Goal: Task Accomplishment & Management: Use online tool/utility

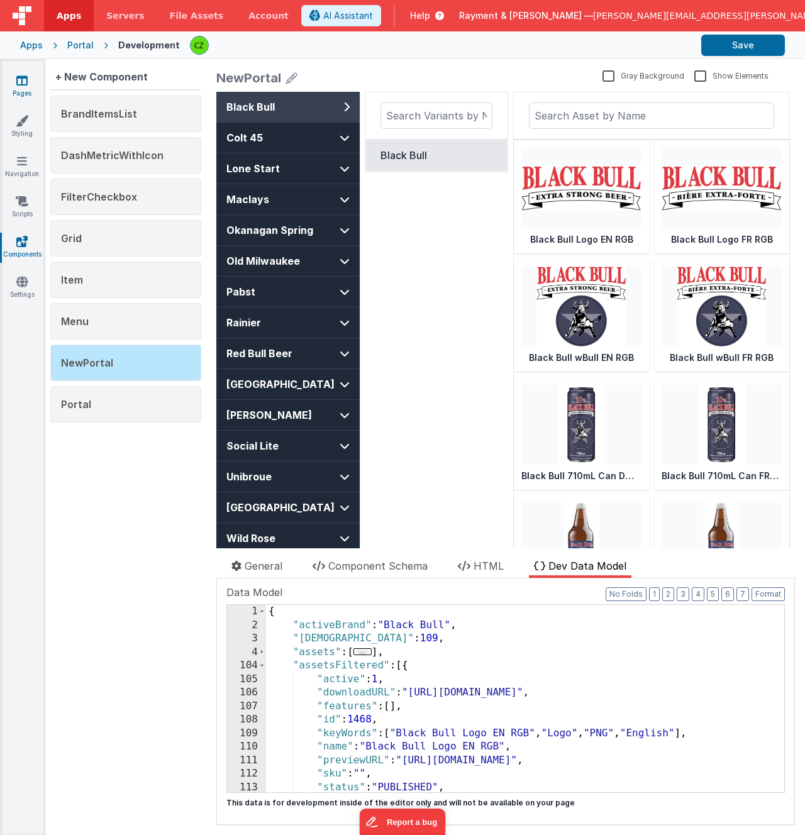
click at [23, 83] on icon at bounding box center [21, 80] width 11 height 13
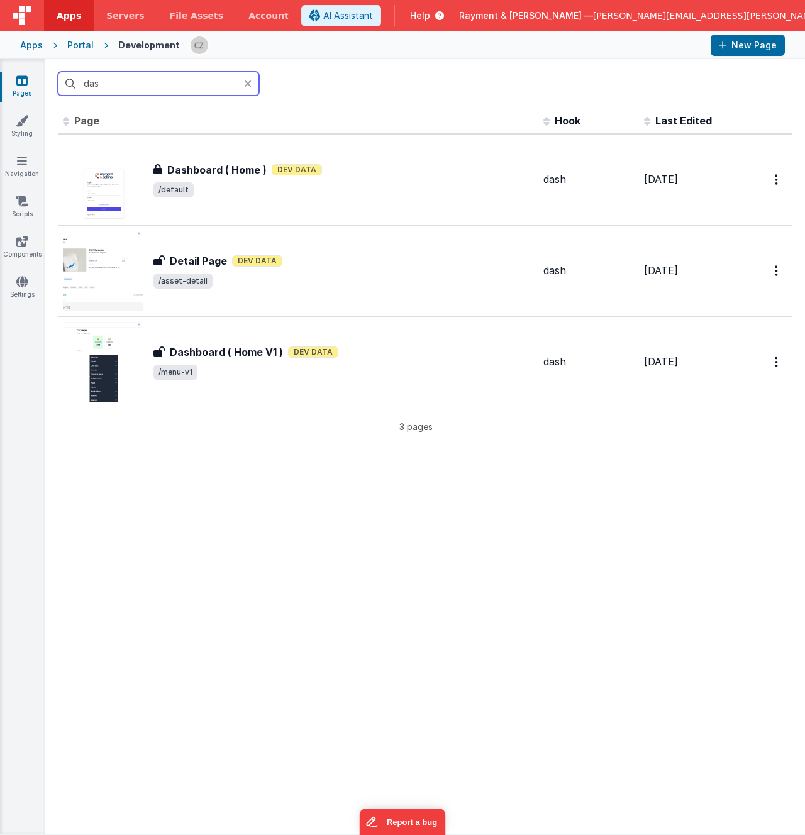
click at [135, 85] on input "das" at bounding box center [158, 84] width 201 height 24
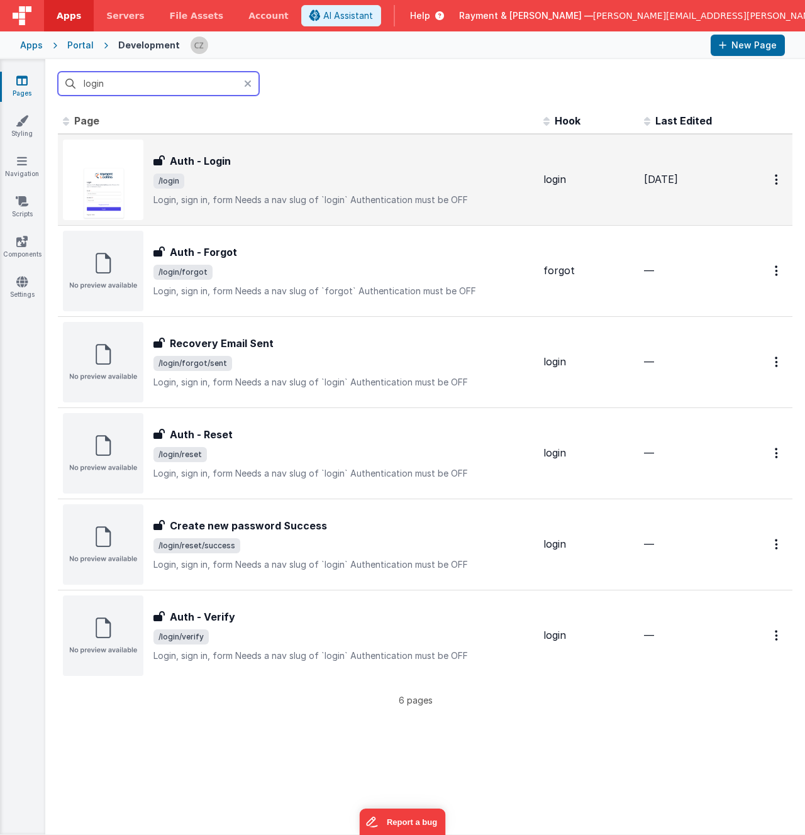
type input "login"
click at [248, 182] on span "/login" at bounding box center [343, 180] width 380 height 15
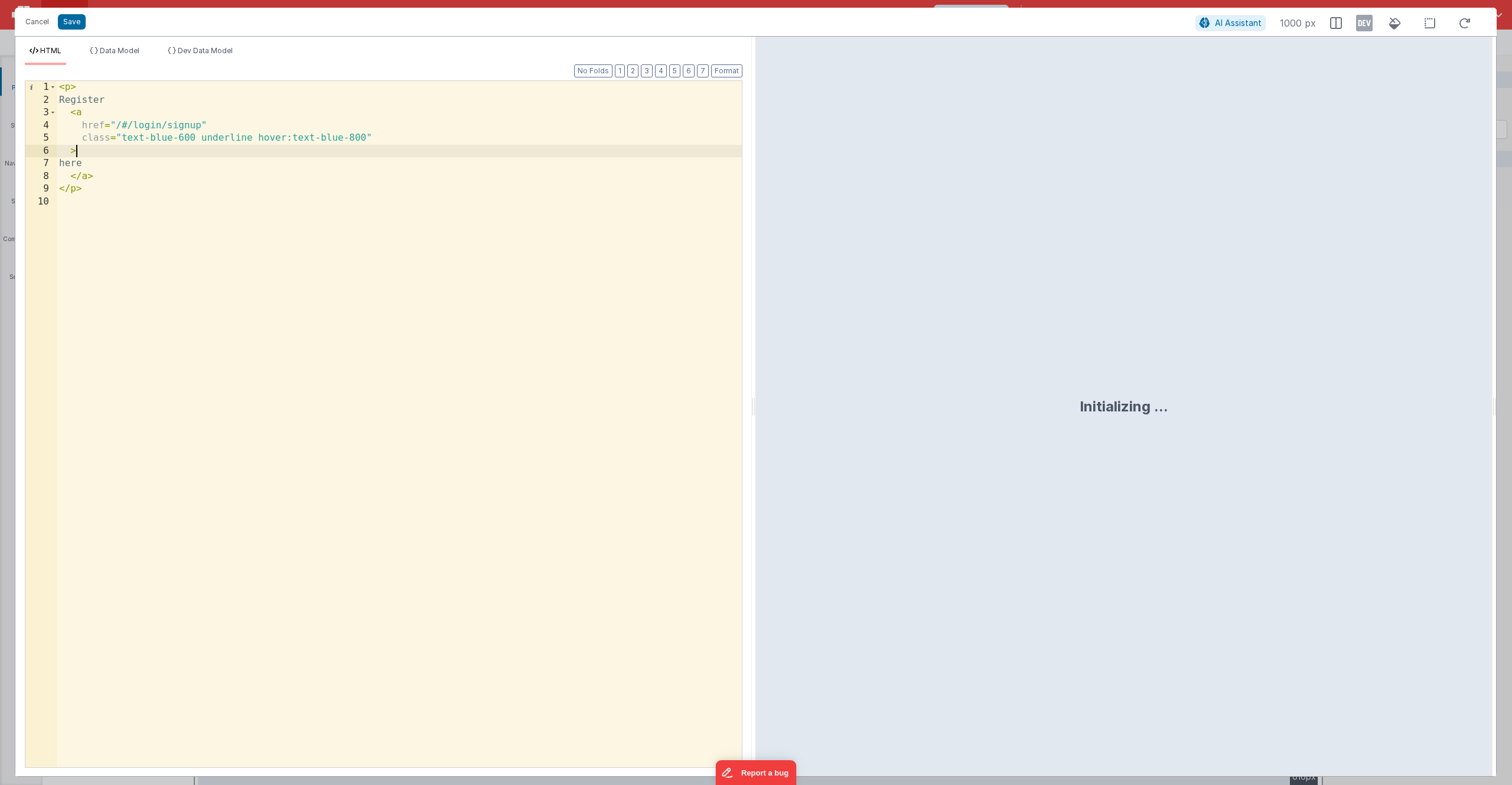
click at [148, 153] on div "< p > Register < a href = "/#/login/signup" class = "text-blue-600 underline ho…" at bounding box center [398, 436] width 685 height 712
paste textarea
click at [205, 188] on div "< p > Register < a href = "/#/login/signup" class = "text-blue-600 underline ho…" at bounding box center [398, 436] width 685 height 712
click at [174, 164] on div "< p > Register < a href = "/#/login/signup" class = "text-blue-600 underline ho…" at bounding box center [398, 436] width 685 height 712
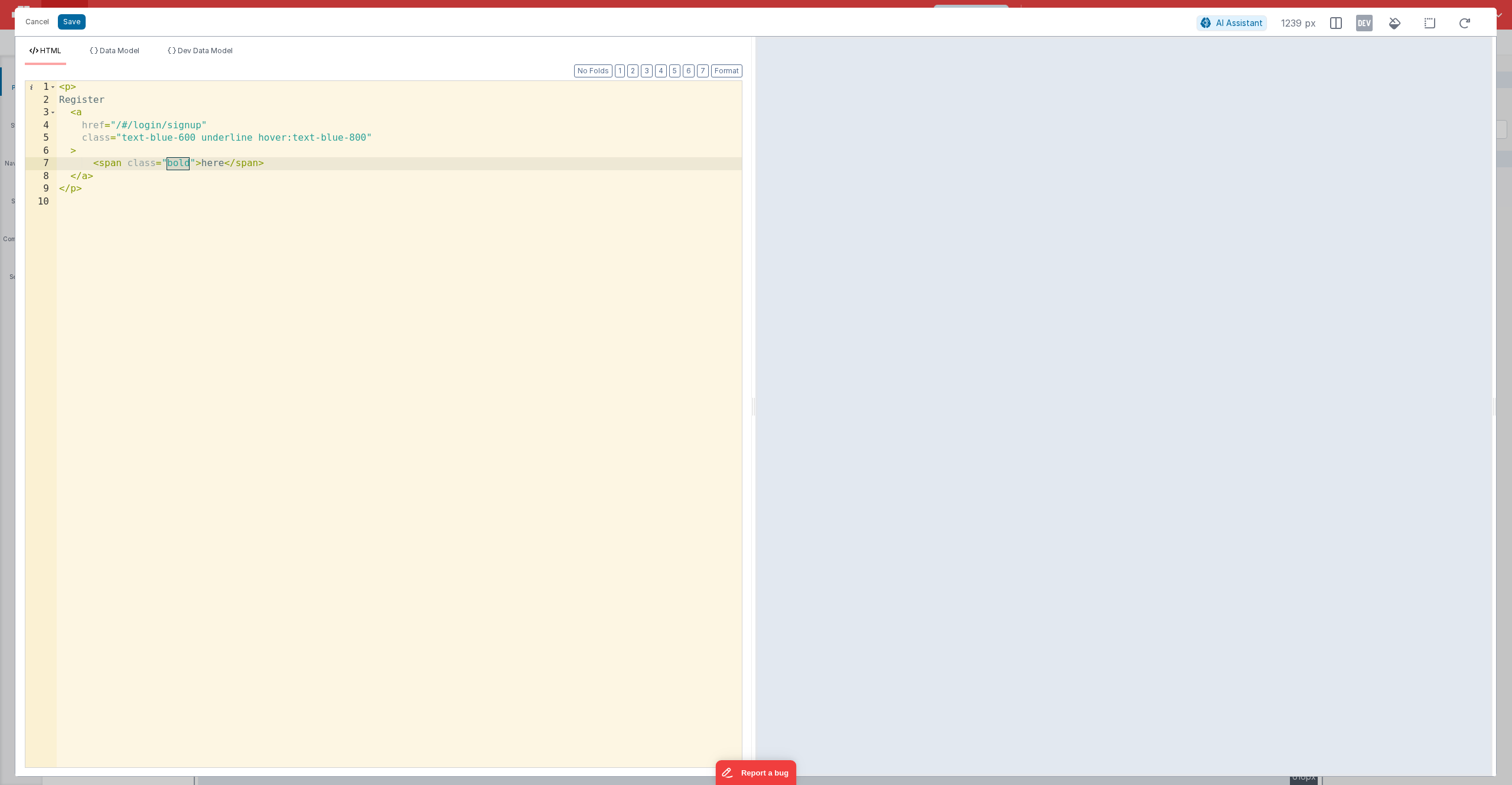
click at [234, 186] on div "< p > Register < a href = "/#/login/signup" class = "text-blue-600 underline ho…" at bounding box center [398, 436] width 685 height 712
click at [183, 162] on div "< p > Register < a href = "/#/login/signup" class = "text-blue-600 underline ho…" at bounding box center [398, 436] width 685 height 712
click at [66, 19] on button "Save" at bounding box center [72, 22] width 28 height 15
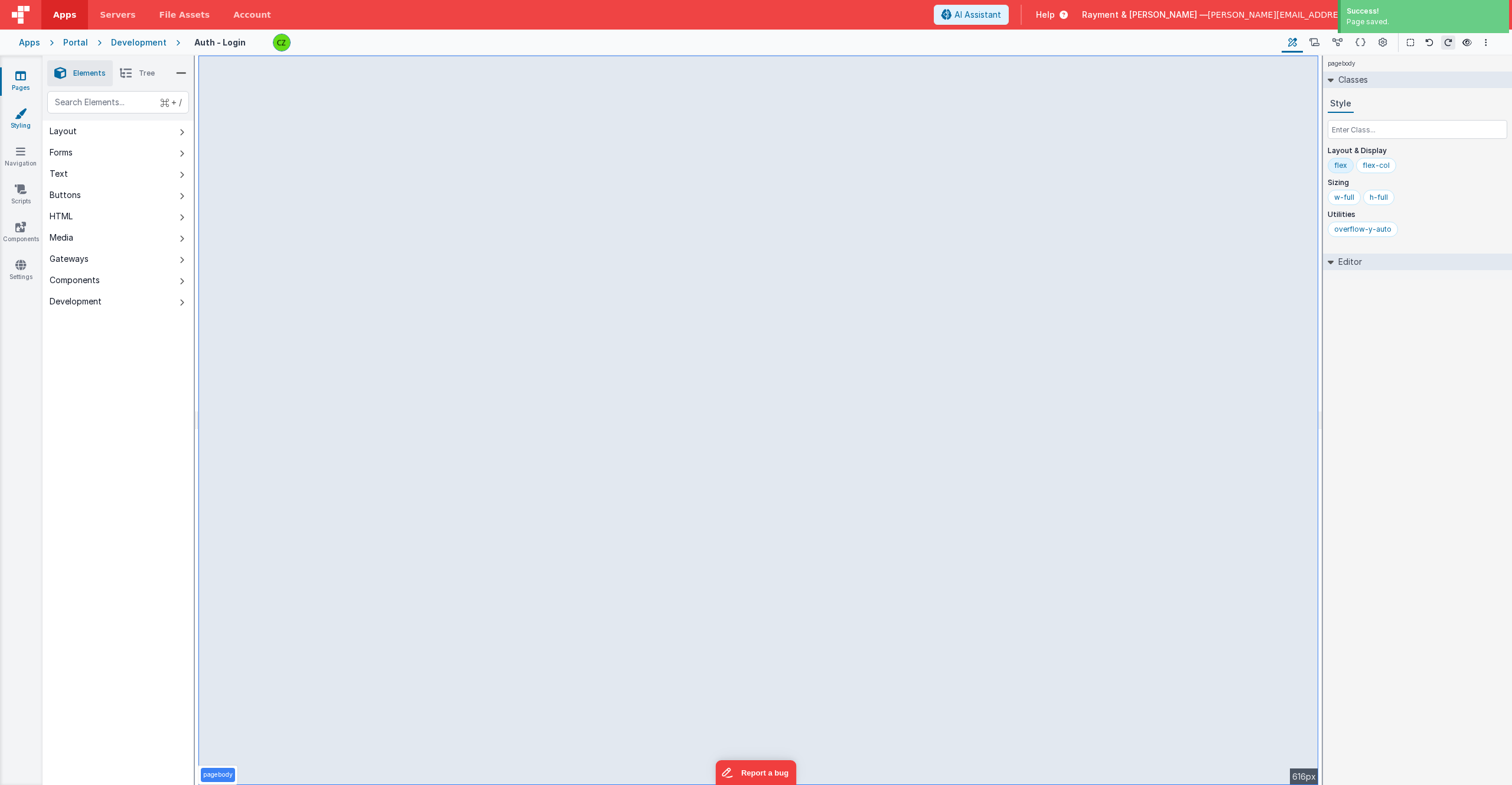
click at [23, 111] on icon at bounding box center [21, 113] width 12 height 12
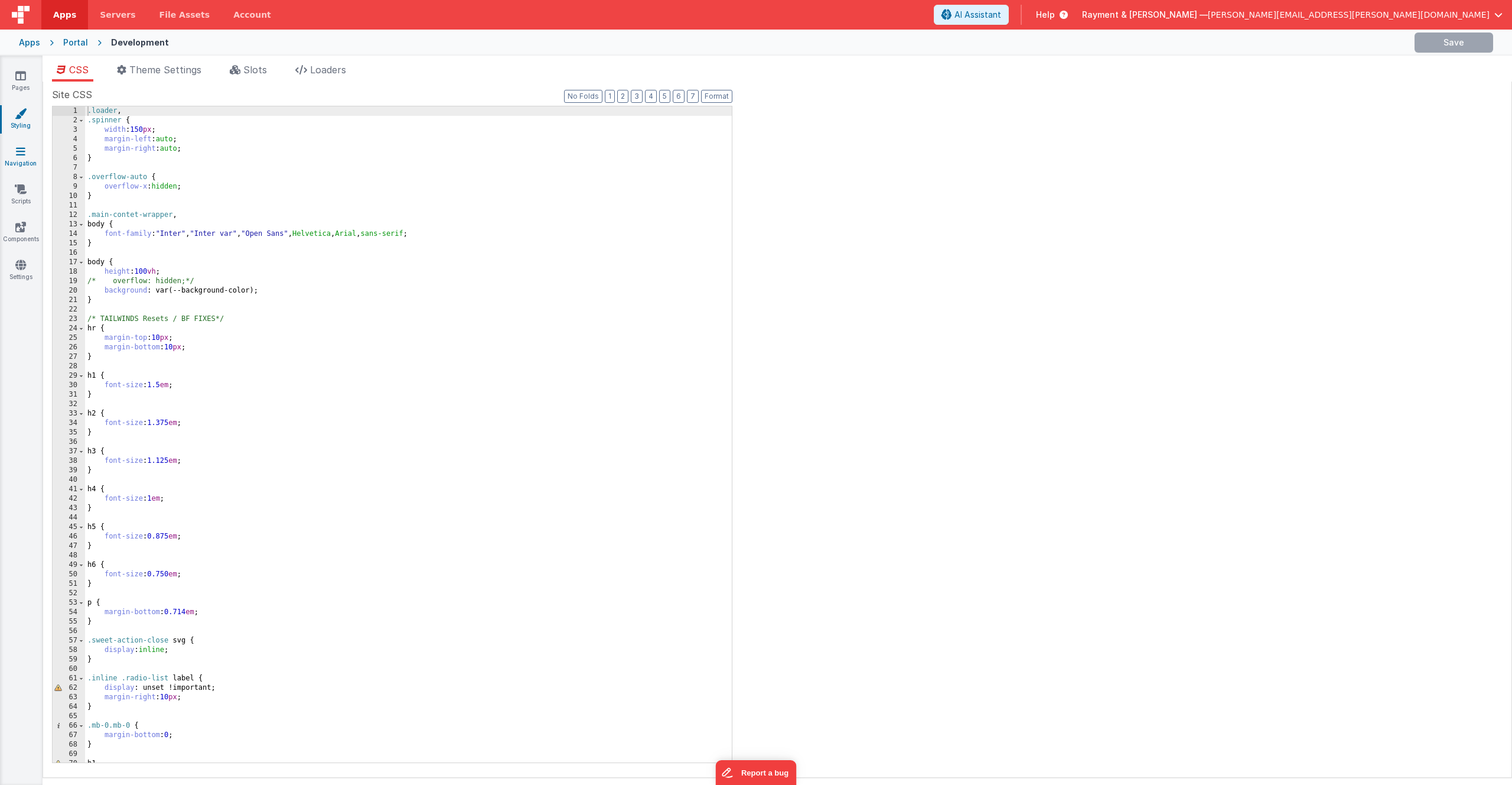
click at [19, 155] on icon at bounding box center [21, 151] width 9 height 12
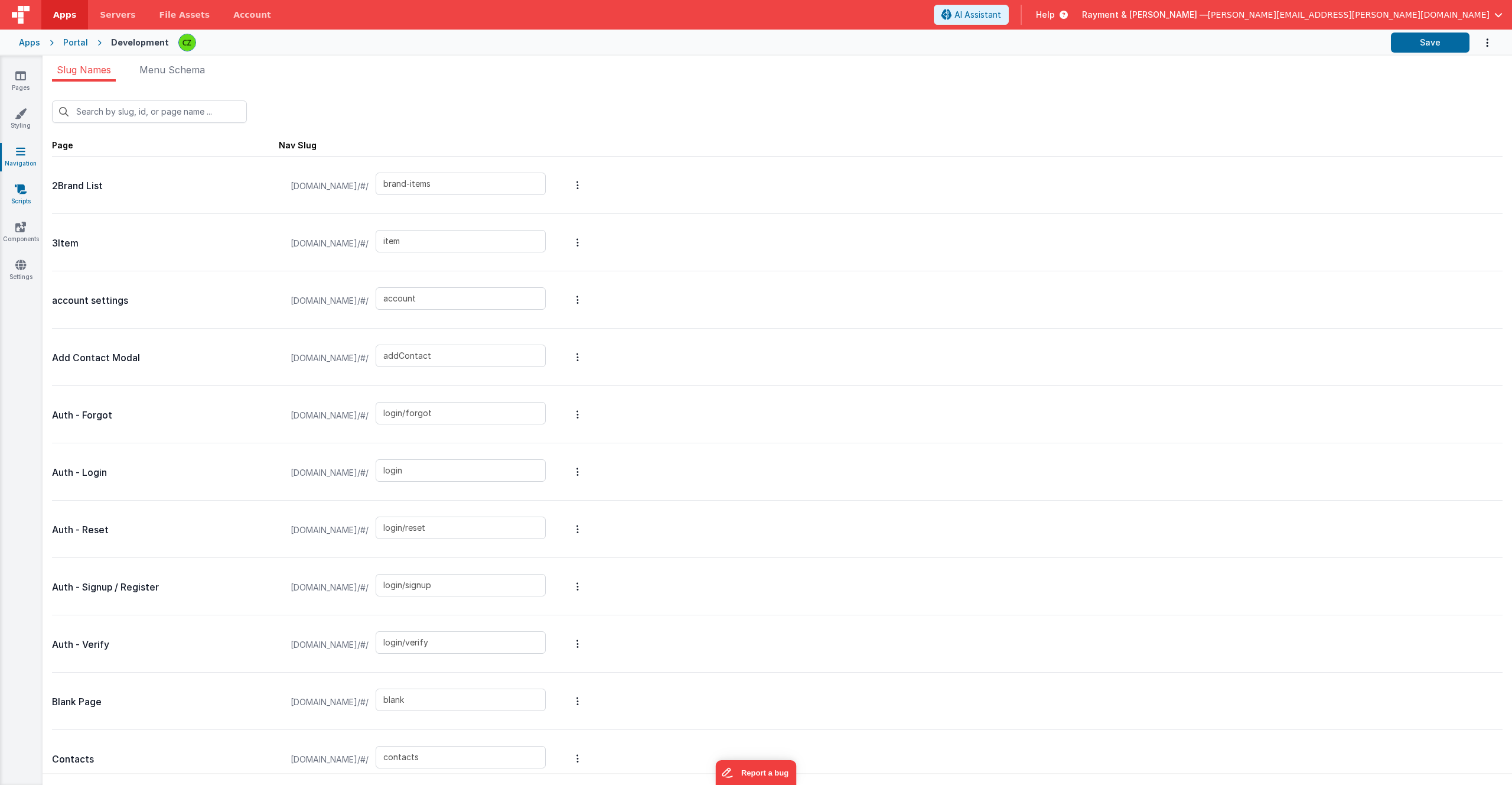
click at [20, 195] on link "Scripts" at bounding box center [20, 195] width 42 height 24
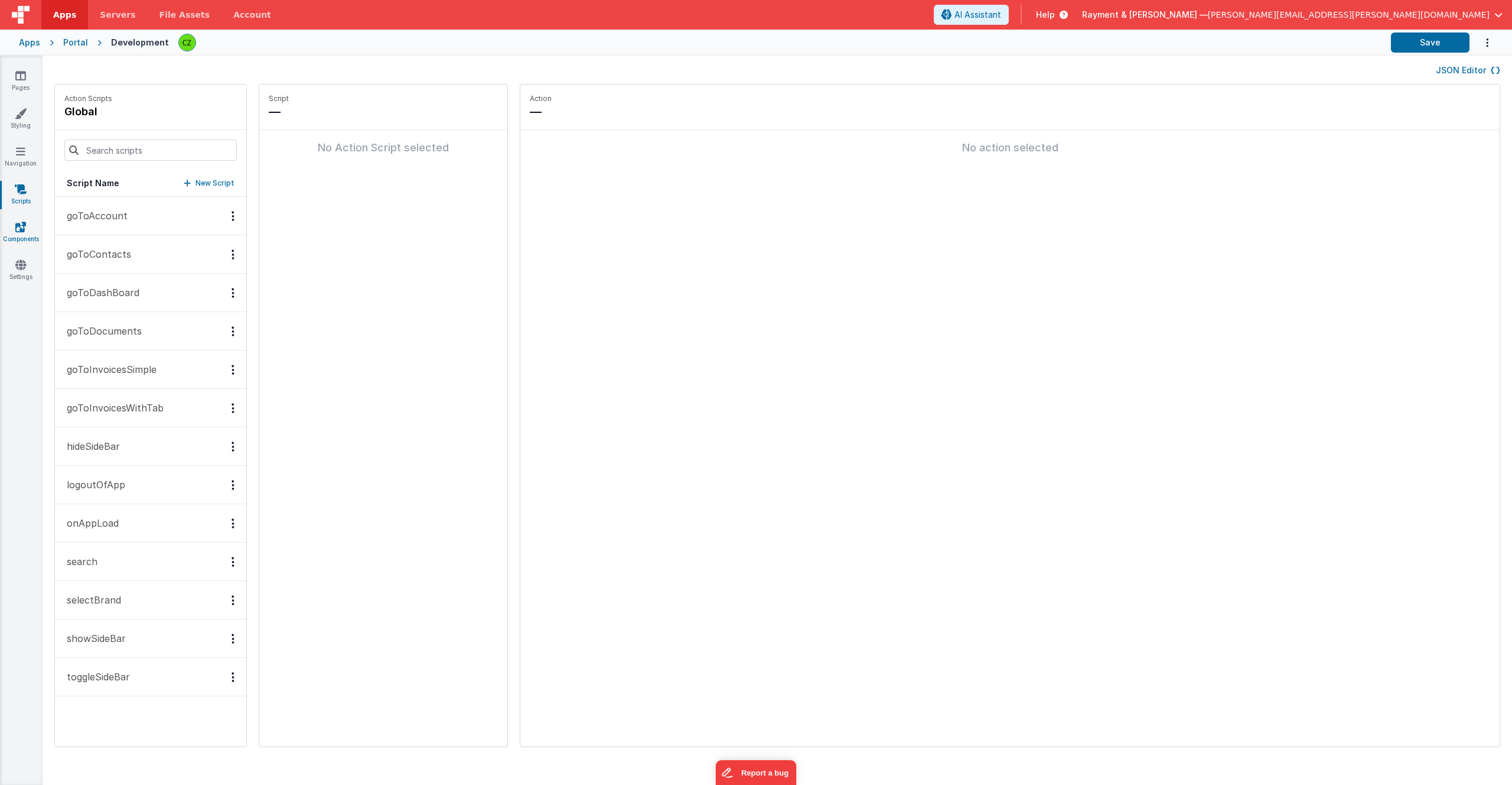
click at [21, 226] on icon at bounding box center [20, 227] width 10 height 12
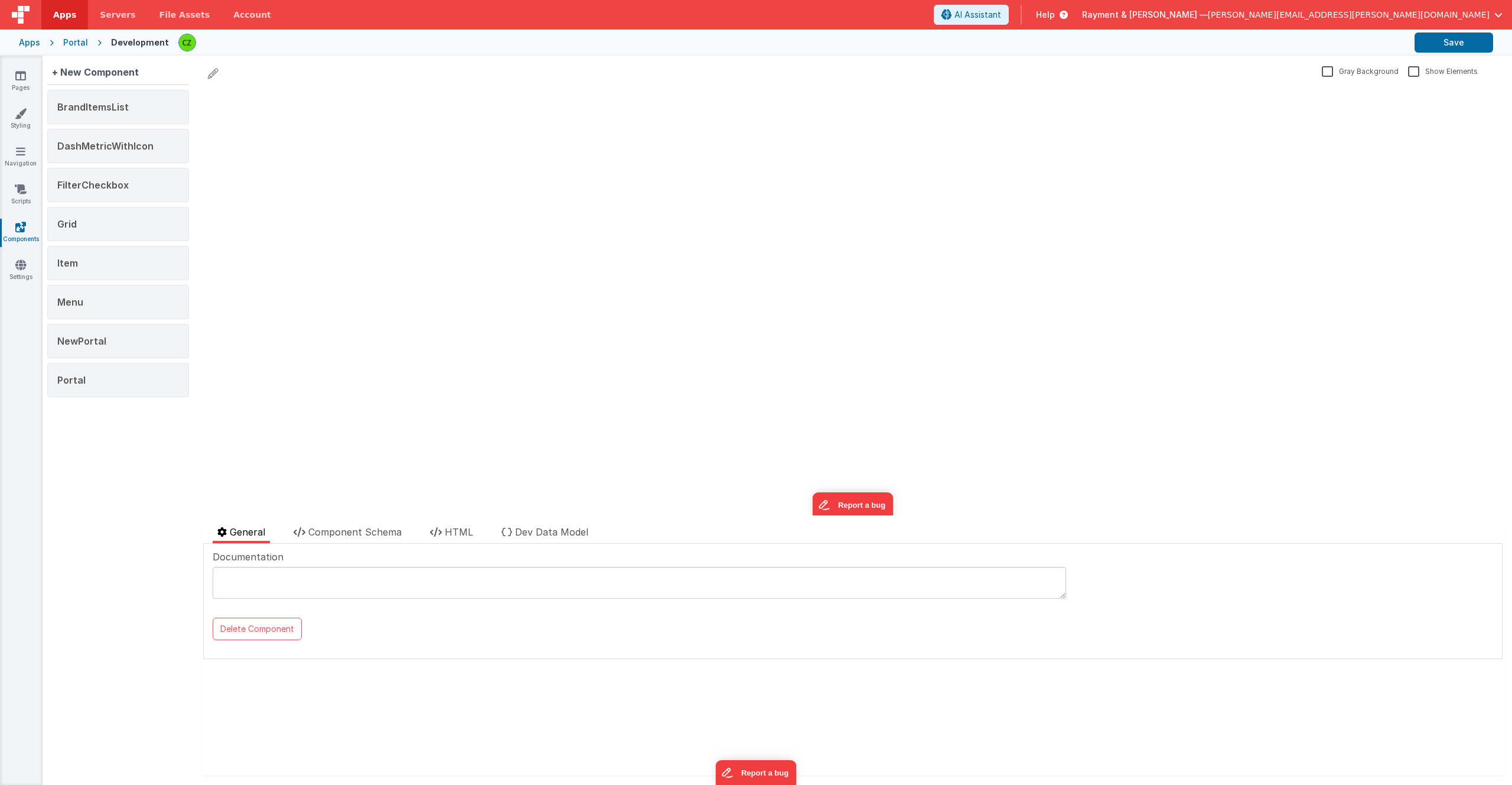
click at [75, 442] on div "+ New Component BrandItemsList DashMetricWithIcon FilterCheckbox Grid Item Menu…" at bounding box center [117, 420] width 151 height 730
click at [75, 381] on span "Portal" at bounding box center [71, 380] width 28 height 12
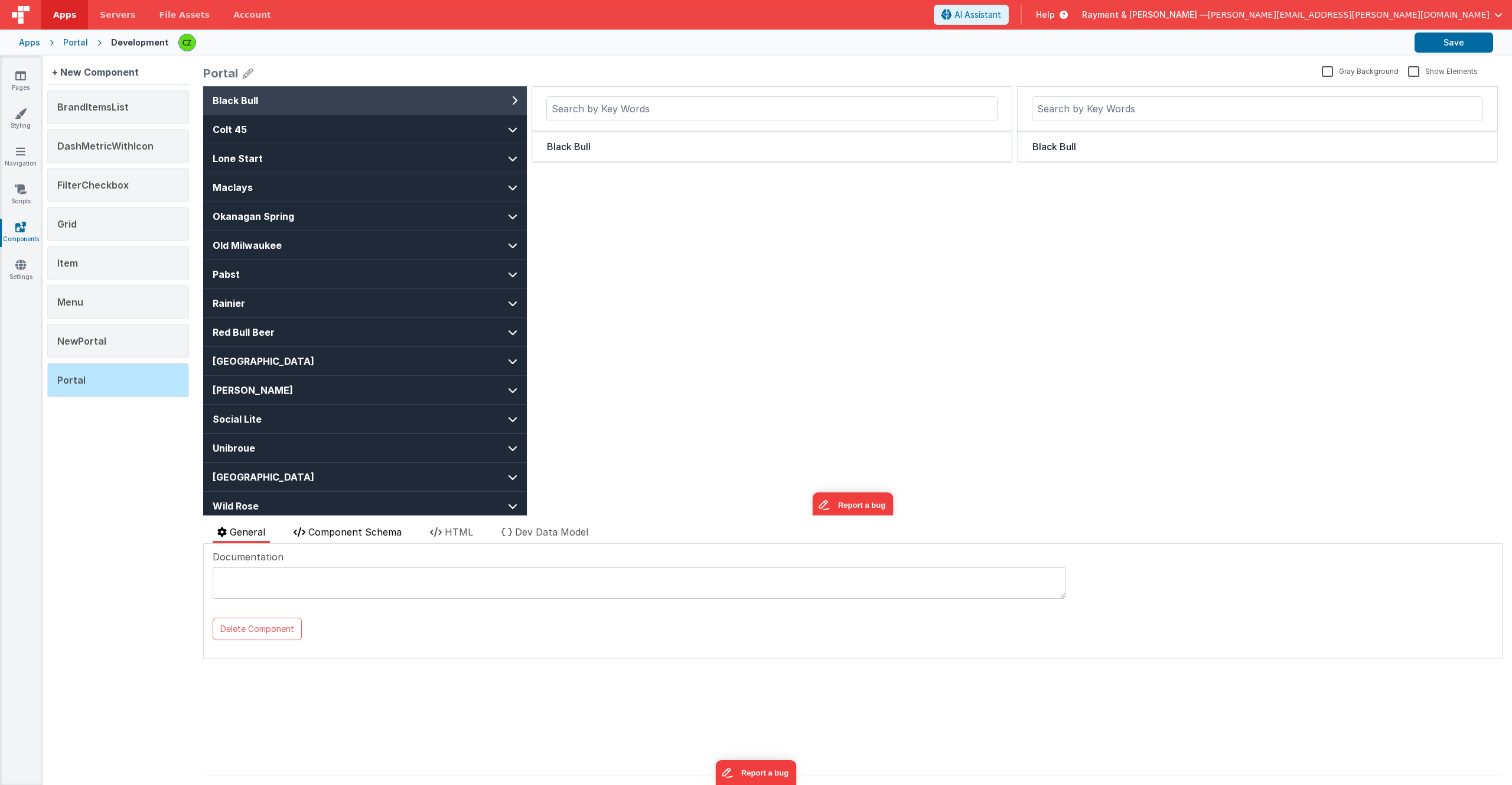
click at [336, 539] on li "Component Schema" at bounding box center [347, 533] width 117 height 18
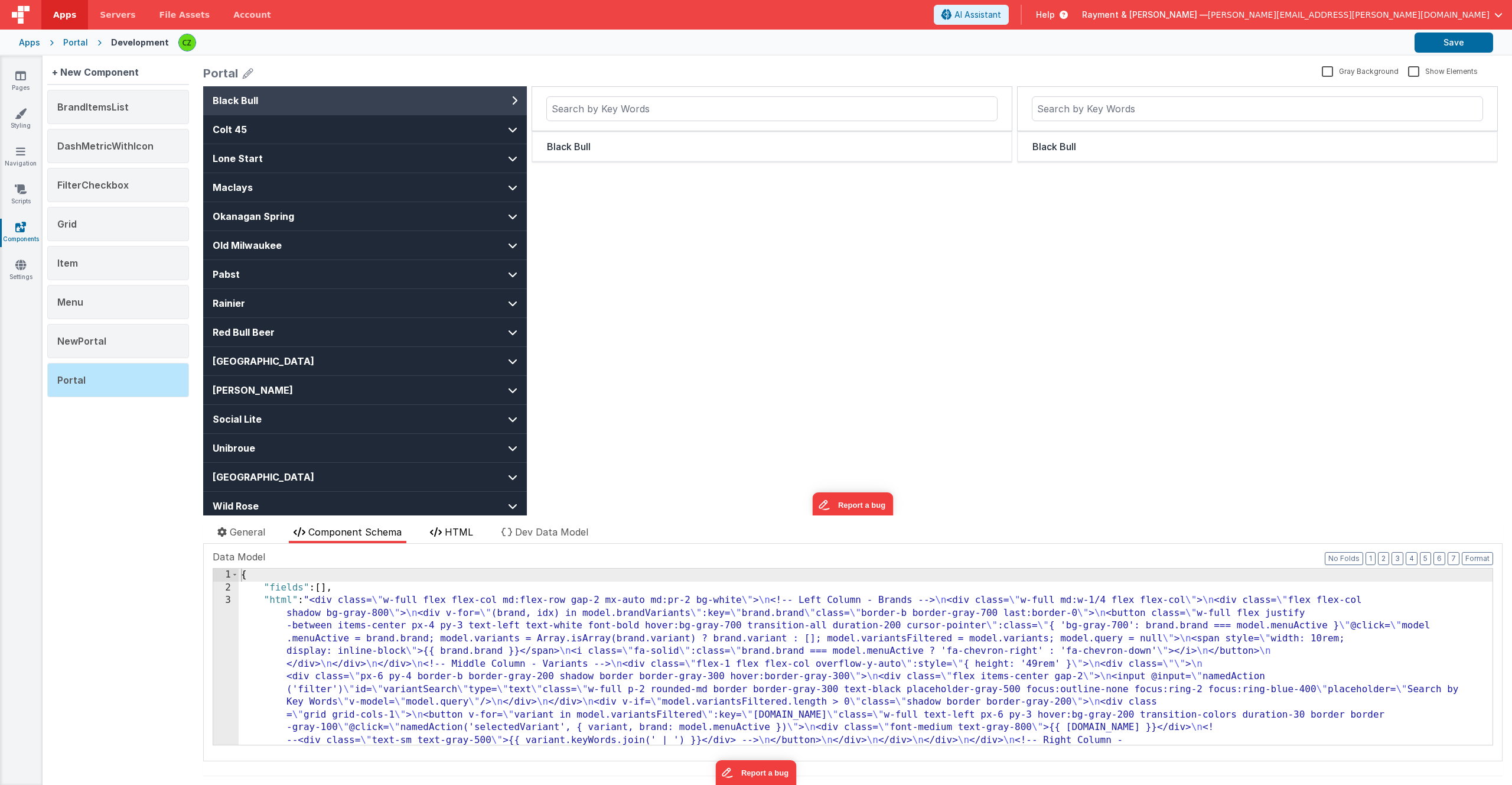
click at [470, 531] on span "HTML" at bounding box center [459, 531] width 28 height 12
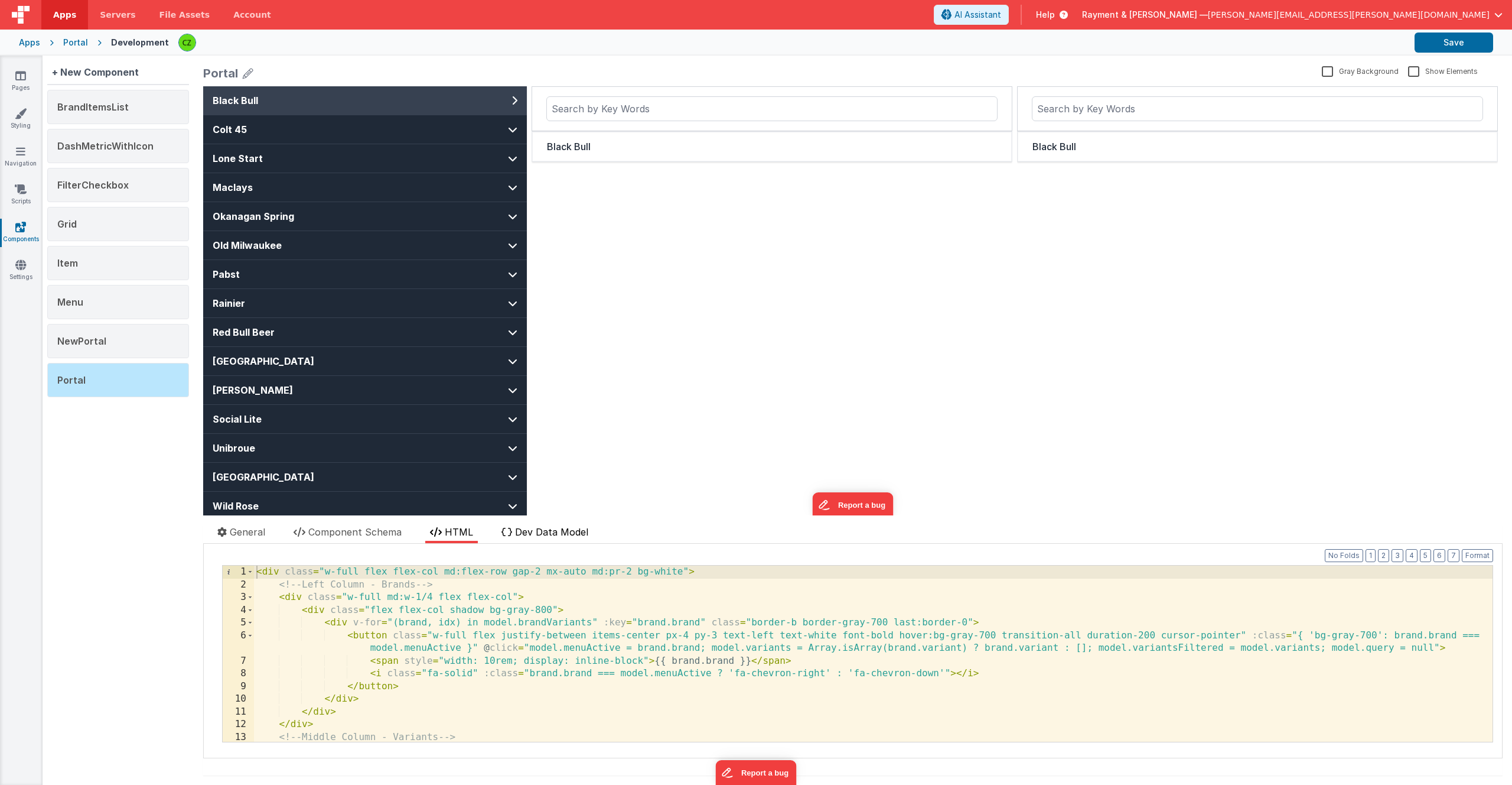
click at [533, 534] on span "Dev Data Model" at bounding box center [552, 531] width 73 height 12
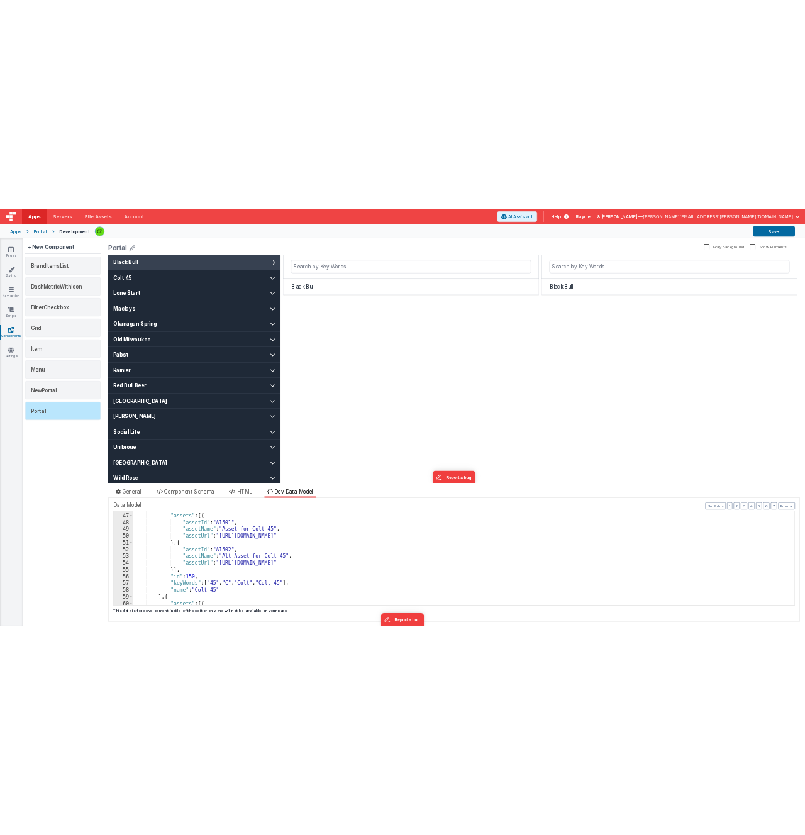
scroll to position [619, 0]
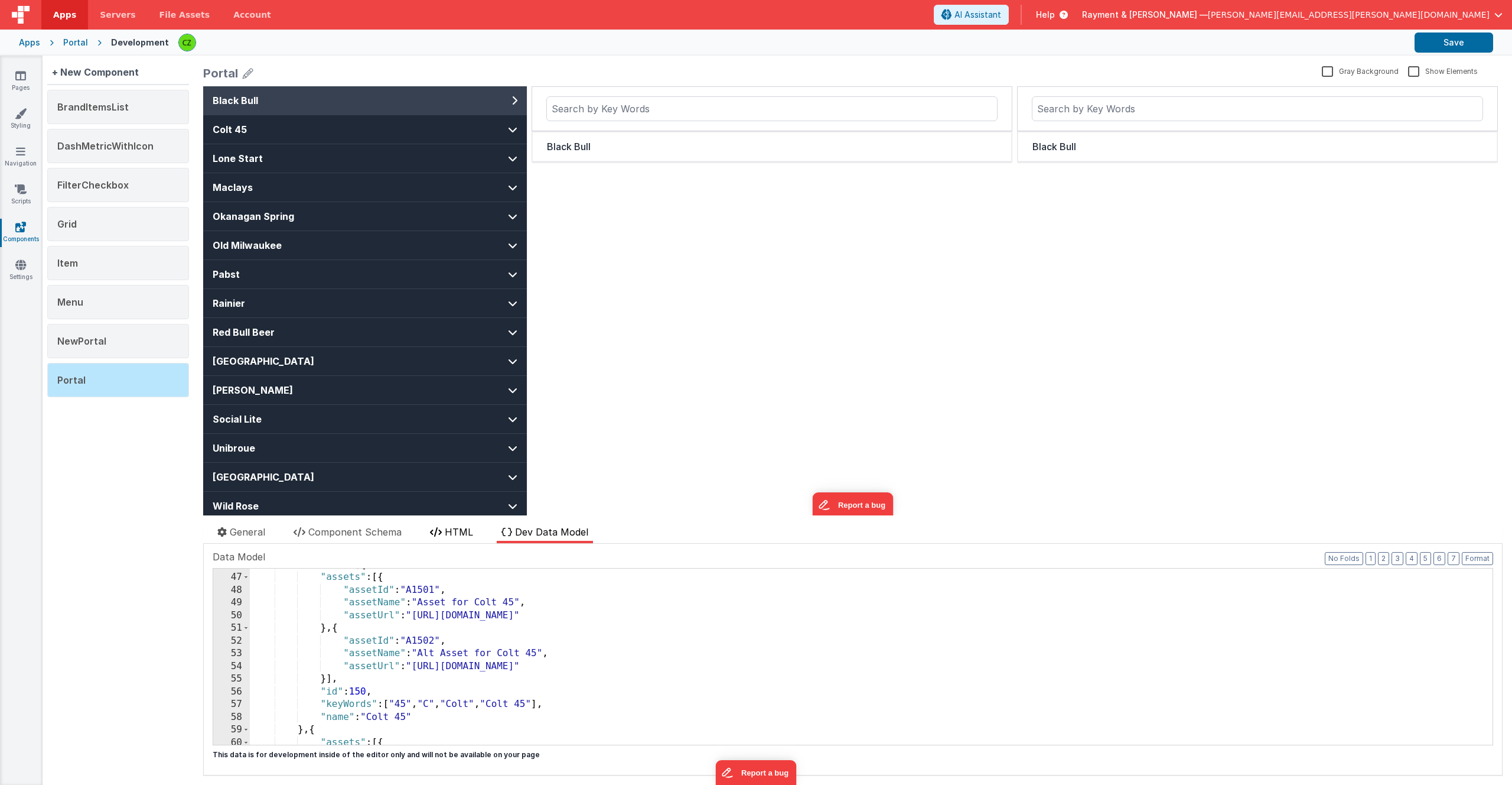
click at [457, 532] on span "HTML" at bounding box center [459, 531] width 28 height 12
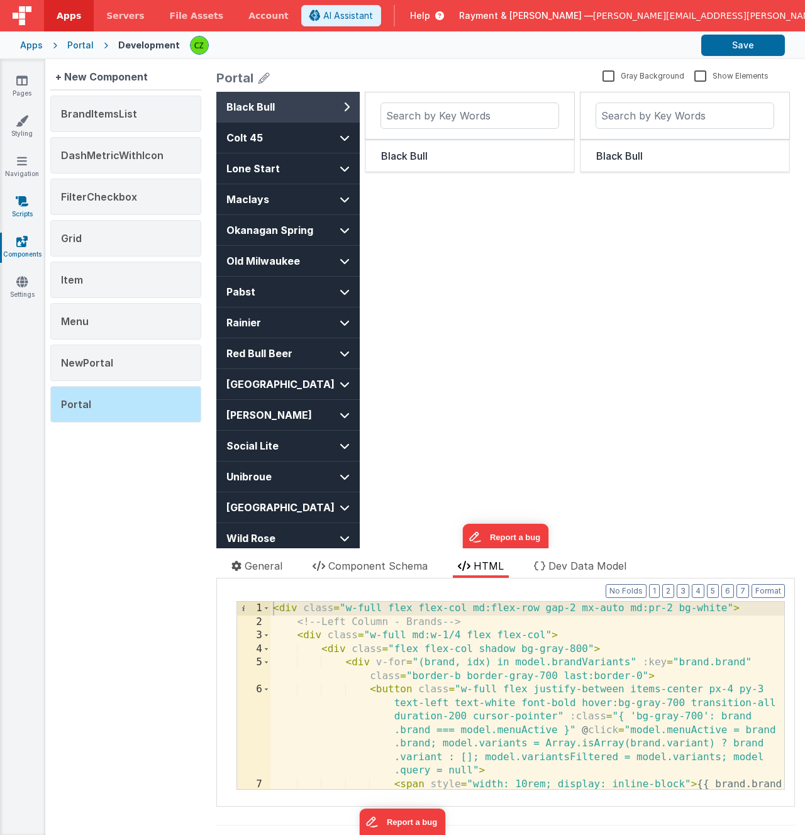
click at [23, 206] on icon at bounding box center [22, 201] width 13 height 13
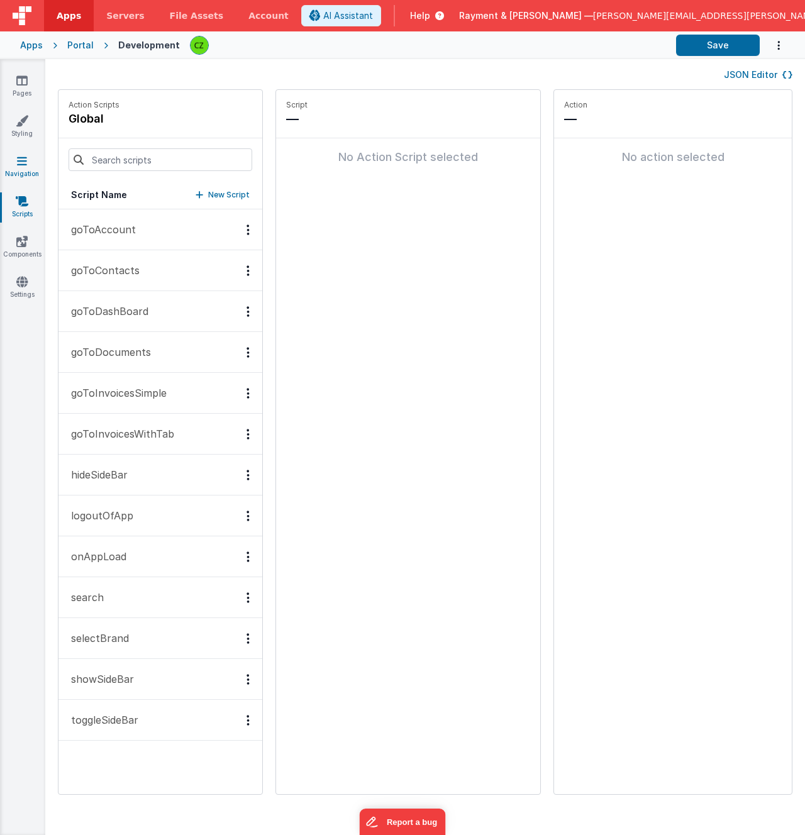
click at [27, 164] on link "Navigation" at bounding box center [21, 167] width 45 height 25
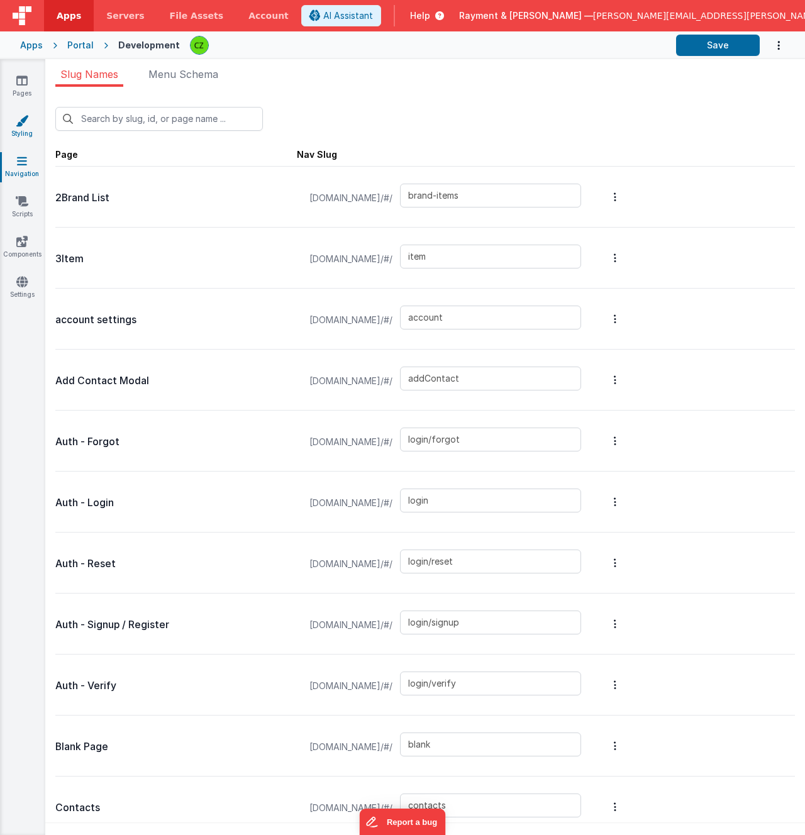
click at [22, 123] on icon at bounding box center [22, 120] width 13 height 13
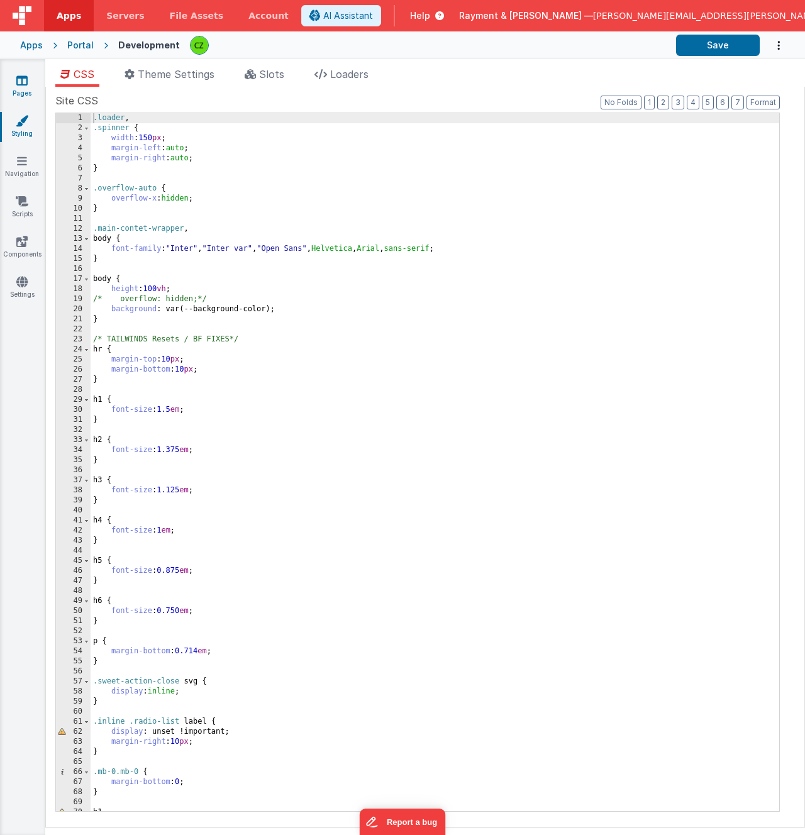
click at [21, 82] on icon at bounding box center [21, 80] width 11 height 13
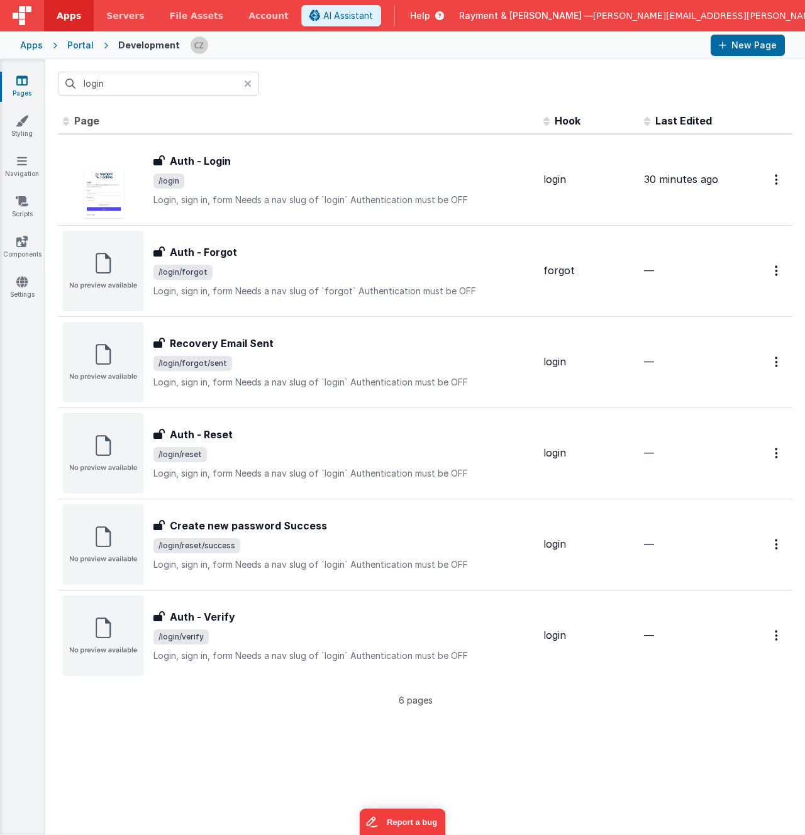
click at [249, 84] on icon at bounding box center [248, 84] width 8 height 10
